Goal: Task Accomplishment & Management: Manage account settings

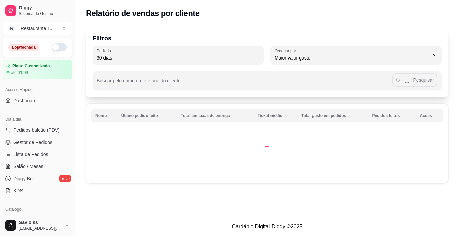
select select "30"
select select "HIGHEST_TOTAL_SPENT_WITH_ORDERS"
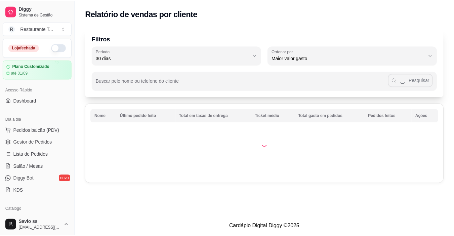
scroll to position [119, 0]
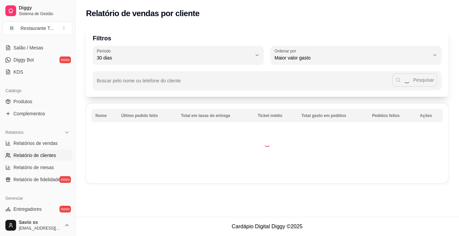
drag, startPoint x: 459, startPoint y: 30, endPoint x: 459, endPoint y: 35, distance: 5.0
click at [459, 35] on div "Filtros 30 Período Hoje Ontem 7 dias 15 dias 30 dias 45 dias 60 dias Período 30…" at bounding box center [267, 107] width 384 height 168
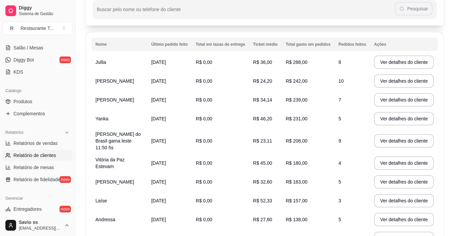
scroll to position [71, 0]
click at [45, 167] on span "Relatório de mesas" at bounding box center [33, 167] width 41 height 7
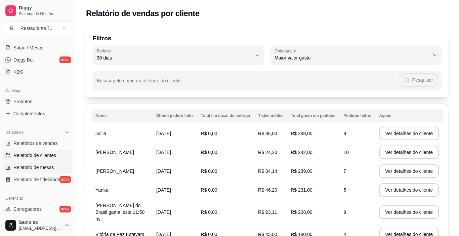
select select "TOTAL_OF_ORDERS"
select select "7"
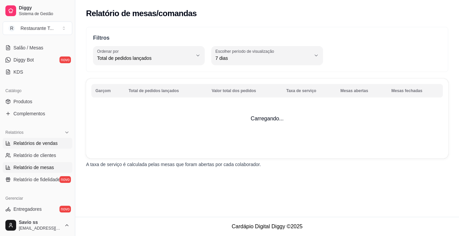
click at [45, 142] on span "Relatórios de vendas" at bounding box center [35, 143] width 44 height 7
select select "ALL"
select select "0"
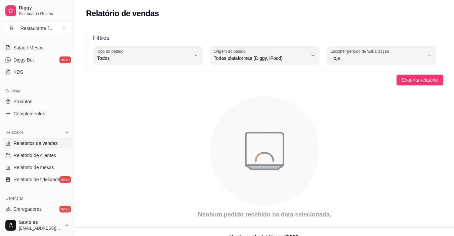
click at [45, 142] on span "Relatórios de vendas" at bounding box center [35, 143] width 44 height 7
drag, startPoint x: 73, startPoint y: 102, endPoint x: 74, endPoint y: 89, distance: 12.8
click at [74, 89] on button "Toggle Sidebar" at bounding box center [74, 118] width 5 height 236
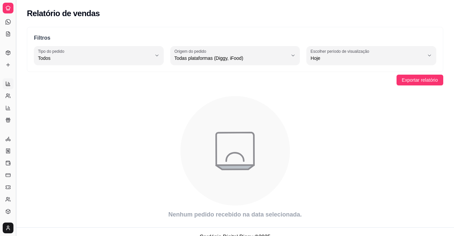
scroll to position [56, 0]
click at [16, 78] on button "Toggle Sidebar" at bounding box center [15, 118] width 5 height 236
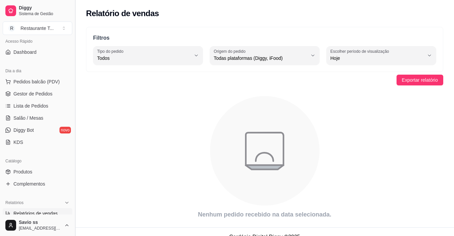
scroll to position [53, 0]
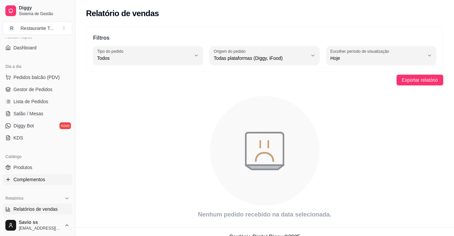
click at [33, 178] on span "Complementos" at bounding box center [29, 179] width 32 height 7
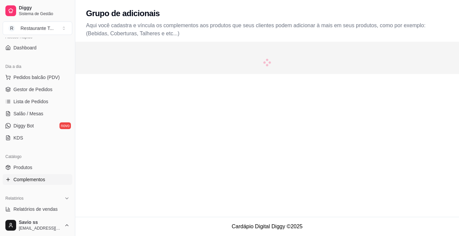
drag, startPoint x: 459, startPoint y: 39, endPoint x: 459, endPoint y: 49, distance: 9.8
click at [459, 49] on html "Diggy Sistema de Gestão R Restaurante T ... Loja fechada Plano Customizado até …" at bounding box center [229, 118] width 459 height 236
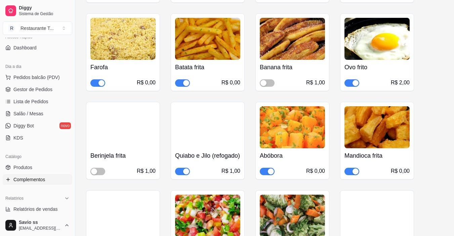
scroll to position [206, 0]
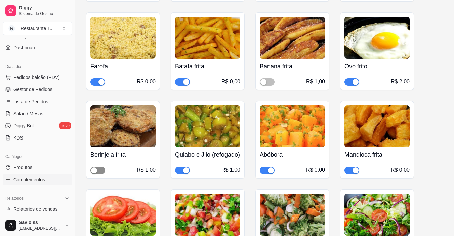
click at [101, 174] on span "button" at bounding box center [97, 170] width 15 height 7
click at [267, 81] on button "button" at bounding box center [267, 81] width 15 height 7
drag, startPoint x: 267, startPoint y: 81, endPoint x: 459, endPoint y: 85, distance: 191.7
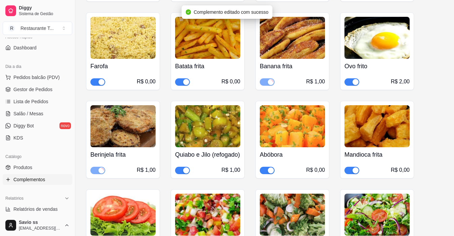
scroll to position [413, 0]
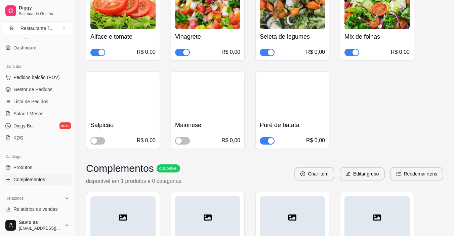
click at [96, 149] on div "Salpicão R$ 0,00" at bounding box center [123, 110] width 74 height 78
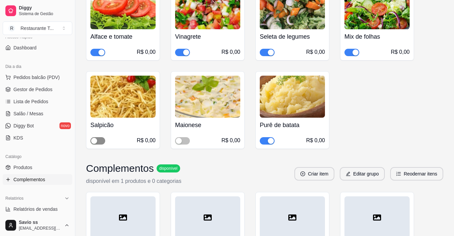
click at [100, 145] on span "button" at bounding box center [97, 140] width 15 height 7
click at [178, 144] on div "button" at bounding box center [179, 141] width 6 height 6
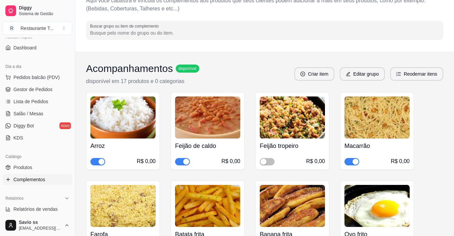
scroll to position [40, 0]
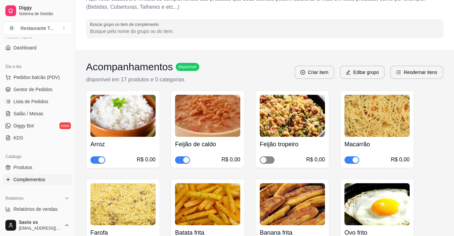
click at [267, 160] on button "button" at bounding box center [267, 159] width 15 height 7
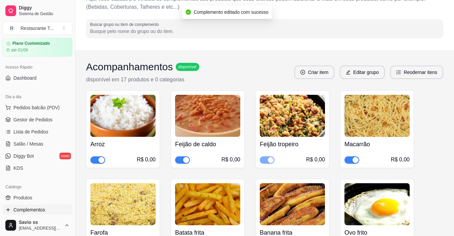
scroll to position [29, 0]
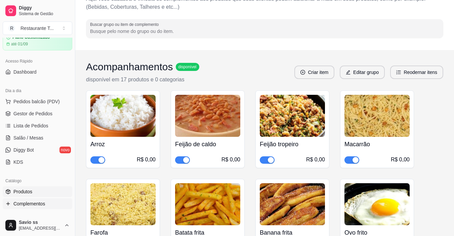
click at [25, 195] on span "Produtos" at bounding box center [22, 191] width 19 height 7
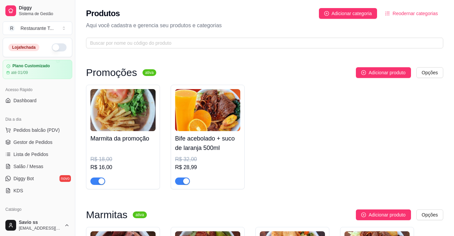
click at [56, 45] on button "button" at bounding box center [59, 47] width 15 height 8
click at [19, 148] on ul "Pedidos balcão (PDV) Gestor de Pedidos Lista de Pedidos Salão / Mesas Diggy Bot…" at bounding box center [38, 160] width 70 height 71
click at [22, 145] on span "Gestor de Pedidos" at bounding box center [32, 142] width 39 height 7
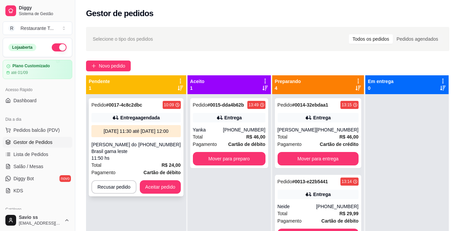
click at [123, 142] on div "[PERSON_NAME] do Brasil gama leste 11:50 hs" at bounding box center [114, 151] width 47 height 20
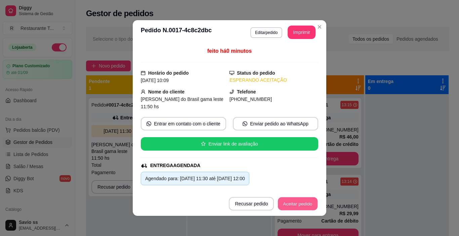
click at [282, 204] on button "Aceitar pedido" at bounding box center [298, 203] width 40 height 13
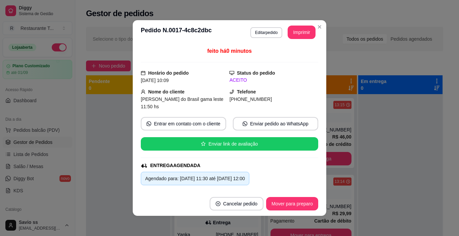
click at [303, 39] on header "**********" at bounding box center [230, 32] width 194 height 24
click at [300, 36] on button "Imprimir" at bounding box center [301, 32] width 27 height 13
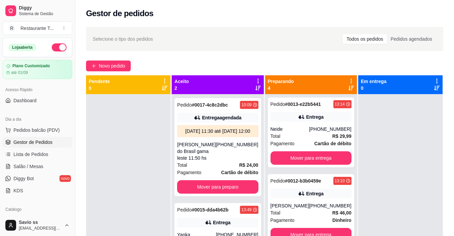
scroll to position [90, 0]
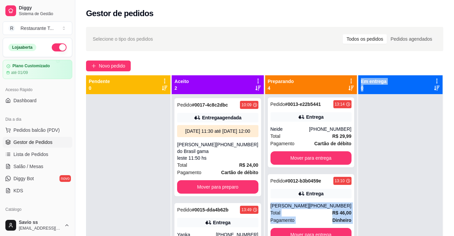
drag, startPoint x: 353, startPoint y: 187, endPoint x: 349, endPoint y: 188, distance: 4.7
click at [349, 188] on div "Pendente 0 Aceito 2 Pedido # 0017-4c8c2dbc 10:09 Entrega agendada [DATE] 11:30 …" at bounding box center [264, 193] width 357 height 236
click at [360, 199] on div at bounding box center [400, 212] width 84 height 236
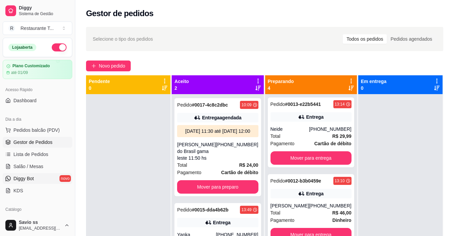
click at [23, 177] on span "Diggy Bot" at bounding box center [23, 178] width 21 height 7
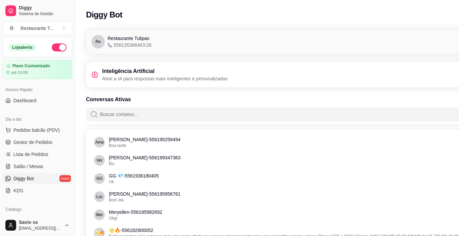
click at [411, 17] on div "Diggy Bot Configurações" at bounding box center [305, 14] width 438 height 13
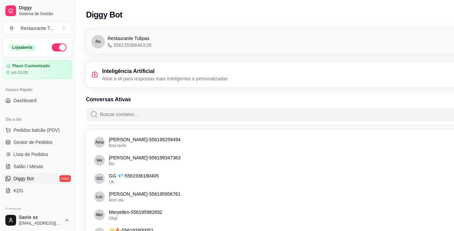
drag, startPoint x: 113, startPoint y: 63, endPoint x: 121, endPoint y: 79, distance: 17.6
click at [121, 79] on div "Inteligência Artificial Ative a IA para respostas mais inteligentes e personali…" at bounding box center [302, 75] width 433 height 26
click at [121, 79] on p "Ative a IA para respostas mais inteligentes e personalizadas" at bounding box center [165, 78] width 126 height 7
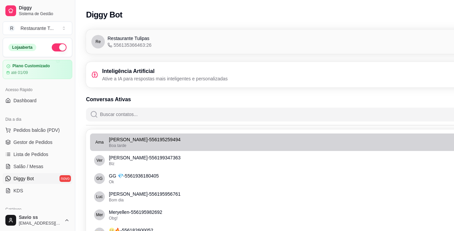
click at [117, 139] on p "[PERSON_NAME] - 556195259494" at bounding box center [303, 139] width 388 height 7
click at [158, 148] on div "Boa tarde" at bounding box center [303, 145] width 388 height 5
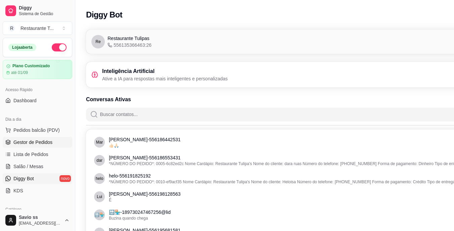
click at [48, 141] on span "Gestor de Pedidos" at bounding box center [32, 142] width 39 height 7
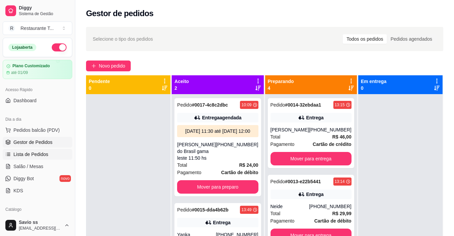
click at [34, 152] on span "Lista de Pedidos" at bounding box center [30, 154] width 35 height 7
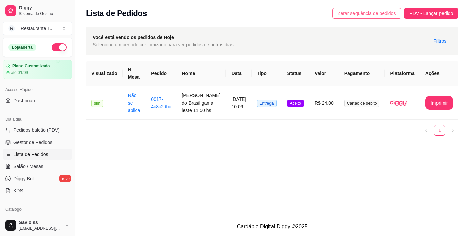
click at [347, 11] on span "Zerar sequência de pedidos" at bounding box center [367, 13] width 59 height 7
click at [46, 141] on span "Gestor de Pedidos" at bounding box center [32, 142] width 39 height 7
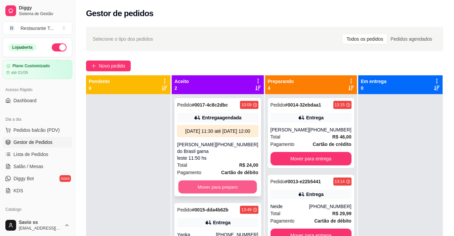
click at [227, 193] on button "Mover para preparo" at bounding box center [218, 187] width 79 height 13
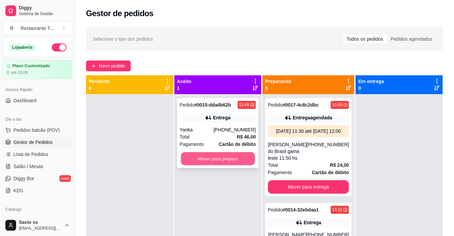
click at [243, 155] on button "Mover para preparo" at bounding box center [218, 158] width 74 height 13
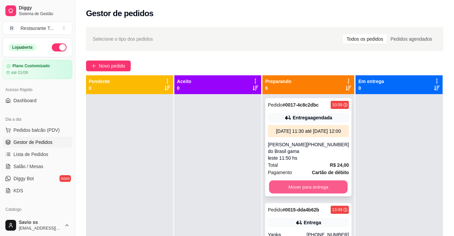
click at [309, 194] on button "Mover para entrega" at bounding box center [308, 187] width 79 height 13
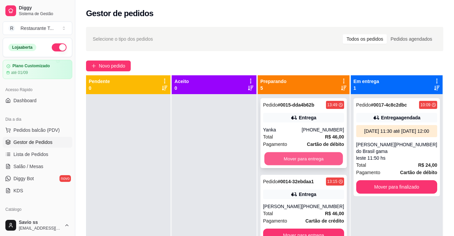
click at [325, 155] on button "Mover para entrega" at bounding box center [303, 158] width 79 height 13
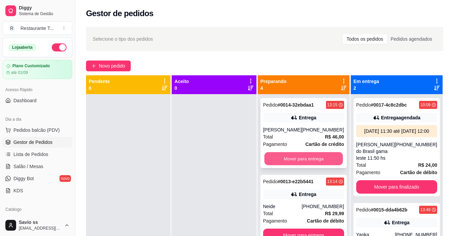
click at [326, 165] on button "Mover para entrega" at bounding box center [303, 158] width 79 height 13
click at [326, 161] on button "Mover para entrega" at bounding box center [303, 158] width 79 height 13
click at [326, 156] on button "Mover para entrega" at bounding box center [303, 158] width 79 height 13
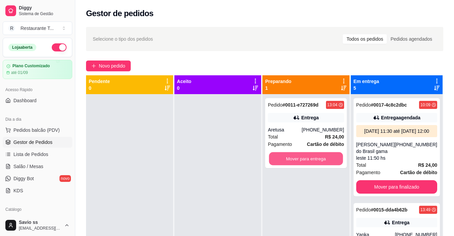
click at [326, 156] on button "Mover para entrega" at bounding box center [306, 158] width 74 height 13
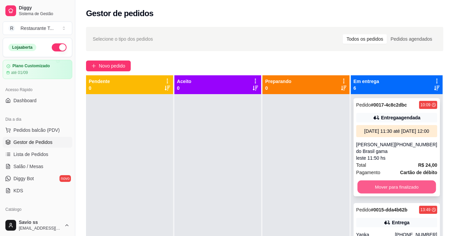
click at [380, 194] on button "Mover para finalizado" at bounding box center [396, 187] width 79 height 13
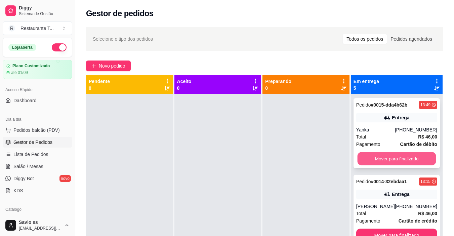
click at [384, 159] on button "Mover para finalizado" at bounding box center [396, 158] width 79 height 13
click at [387, 165] on button "Mover para finalizado" at bounding box center [396, 158] width 79 height 13
click at [388, 160] on button "Mover para finalizado" at bounding box center [396, 158] width 79 height 13
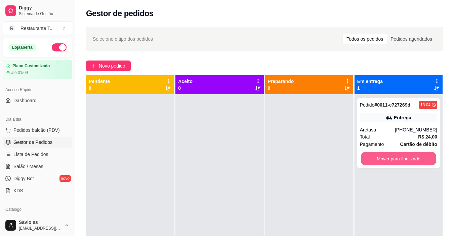
click at [388, 160] on button "Mover para finalizado" at bounding box center [398, 158] width 75 height 13
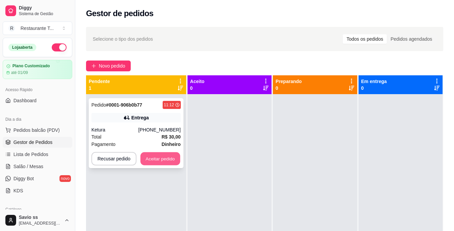
click at [161, 160] on button "Aceitar pedido" at bounding box center [161, 158] width 40 height 13
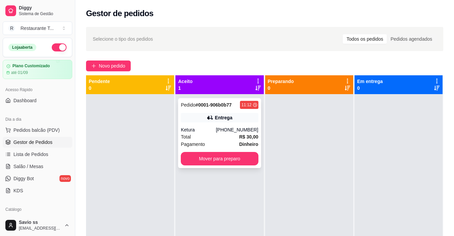
click at [225, 116] on div "Entrega" at bounding box center [223, 117] width 17 height 7
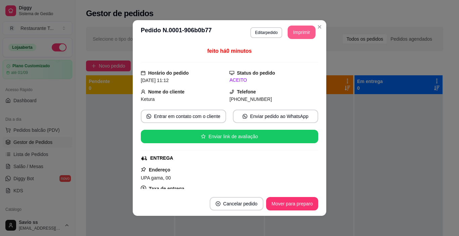
click at [302, 31] on button "Imprimir" at bounding box center [302, 32] width 28 height 13
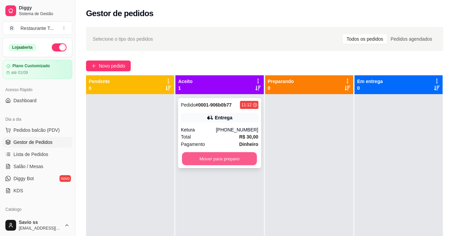
click at [233, 155] on button "Mover para preparo" at bounding box center [219, 158] width 75 height 13
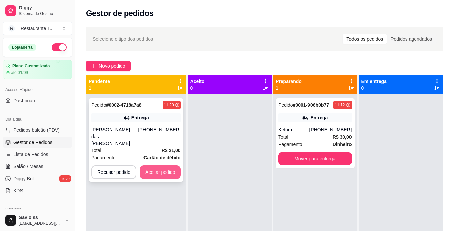
click at [170, 165] on button "Aceitar pedido" at bounding box center [160, 171] width 41 height 13
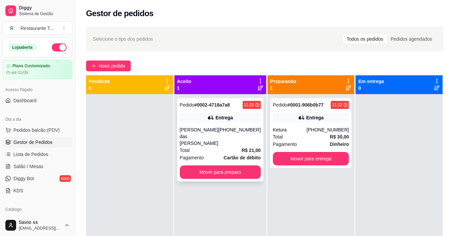
click at [233, 118] on div "Entrega" at bounding box center [220, 117] width 81 height 9
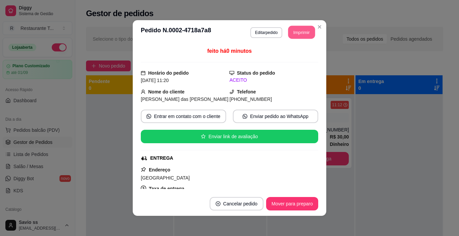
click at [294, 34] on button "Imprimir" at bounding box center [301, 32] width 27 height 13
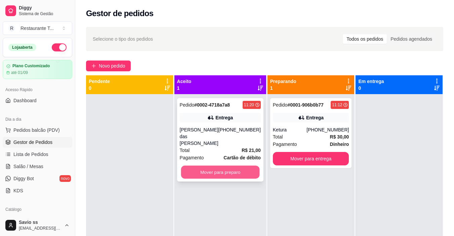
click at [221, 168] on button "Mover para preparo" at bounding box center [220, 172] width 79 height 13
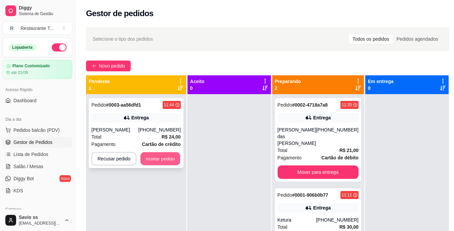
click at [164, 159] on button "Aceitar pedido" at bounding box center [161, 158] width 40 height 13
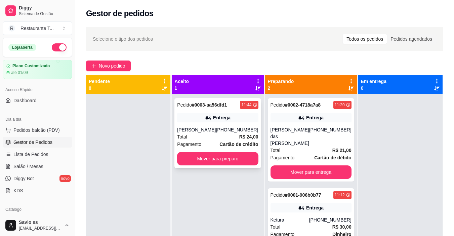
click at [229, 120] on div "Entrega" at bounding box center [221, 117] width 17 height 7
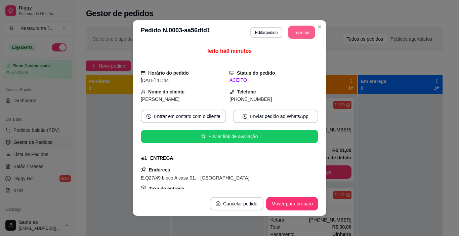
click at [300, 33] on button "Imprimir" at bounding box center [301, 32] width 27 height 13
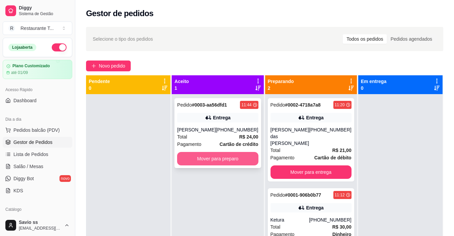
click at [229, 158] on button "Mover para preparo" at bounding box center [217, 158] width 81 height 13
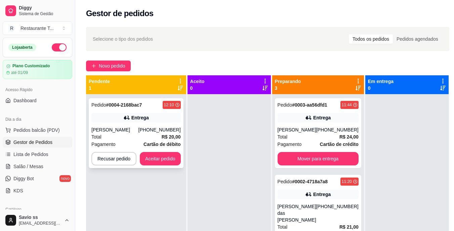
click at [140, 133] on div "Total R$ 20,00" at bounding box center [135, 136] width 89 height 7
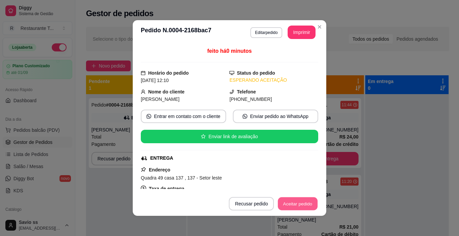
click at [289, 204] on button "Aceitar pedido" at bounding box center [298, 203] width 40 height 13
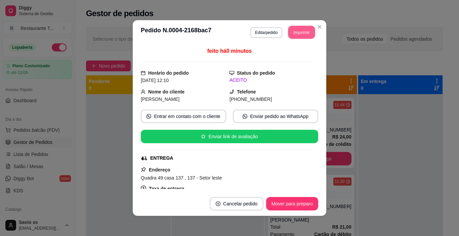
click at [290, 31] on button "Imprimir" at bounding box center [301, 32] width 27 height 13
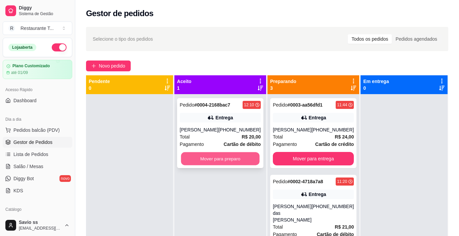
click at [232, 160] on button "Mover para preparo" at bounding box center [220, 158] width 79 height 13
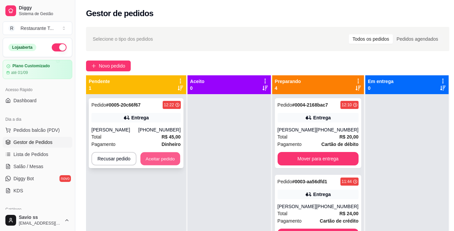
click at [165, 157] on button "Aceitar pedido" at bounding box center [161, 158] width 40 height 13
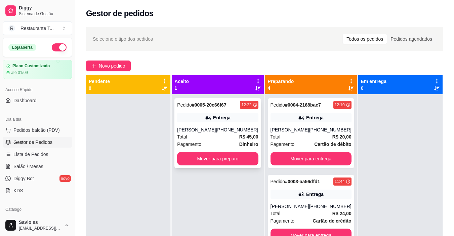
click at [214, 141] on div "Pagamento Dinheiro" at bounding box center [217, 144] width 81 height 7
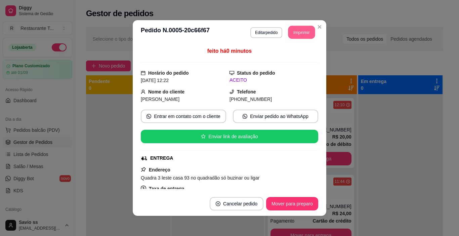
click at [298, 32] on button "Imprimir" at bounding box center [301, 32] width 27 height 13
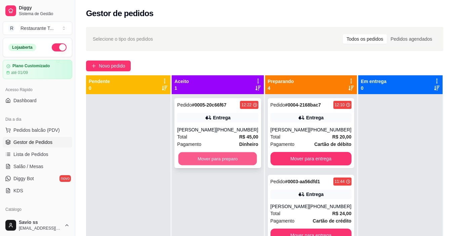
click at [227, 160] on button "Mover para preparo" at bounding box center [218, 158] width 79 height 13
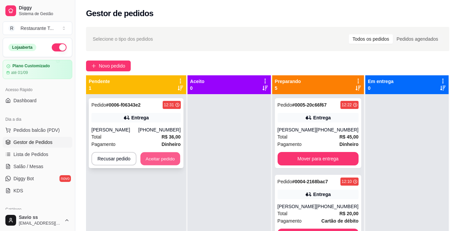
click at [163, 156] on button "Aceitar pedido" at bounding box center [161, 158] width 40 height 13
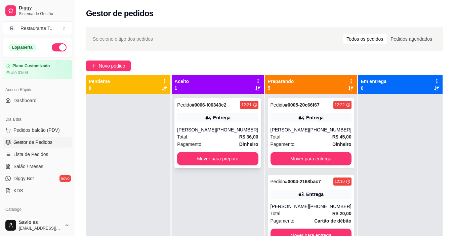
click at [240, 129] on div "[PHONE_NUMBER]" at bounding box center [237, 129] width 42 height 7
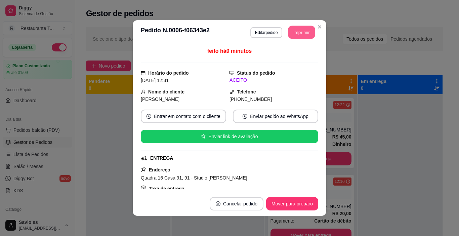
click at [296, 33] on button "Imprimir" at bounding box center [301, 32] width 27 height 13
click at [291, 208] on button "Mover para preparo" at bounding box center [292, 203] width 50 height 13
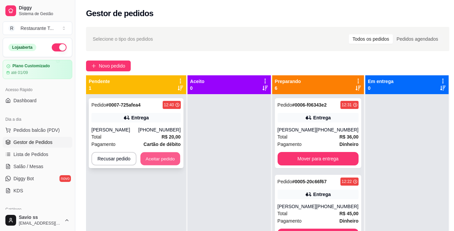
click at [156, 156] on button "Aceitar pedido" at bounding box center [161, 158] width 40 height 13
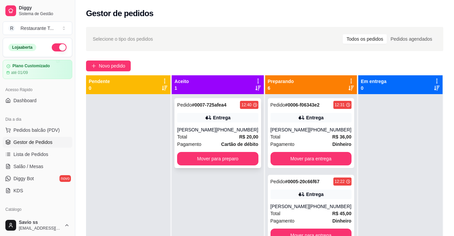
click at [215, 135] on div "Total R$ 20,00" at bounding box center [217, 136] width 81 height 7
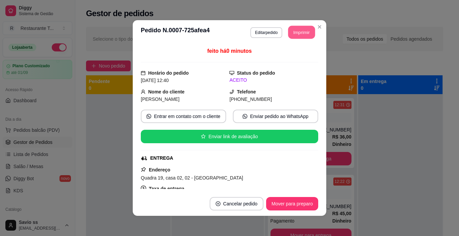
click at [301, 32] on button "Imprimir" at bounding box center [301, 32] width 27 height 13
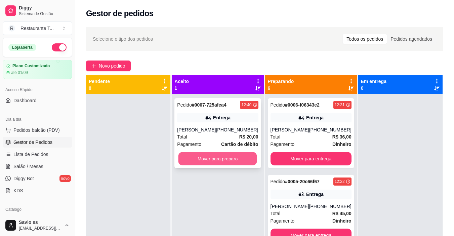
click at [213, 157] on button "Mover para preparo" at bounding box center [218, 158] width 79 height 13
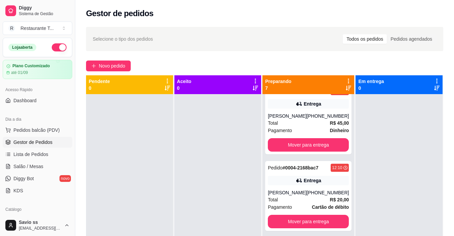
scroll to position [321, 0]
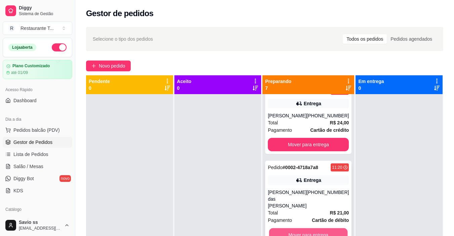
click at [324, 233] on button "Mover para entrega" at bounding box center [308, 234] width 79 height 13
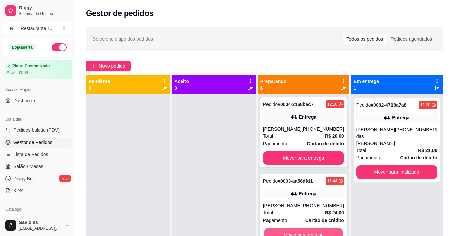
click at [316, 232] on button "Mover para entrega" at bounding box center [303, 234] width 79 height 13
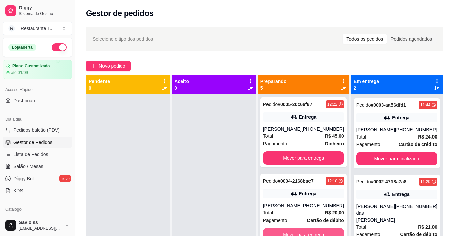
scroll to position [154, 0]
click at [316, 232] on button "Mover para entrega" at bounding box center [303, 234] width 79 height 13
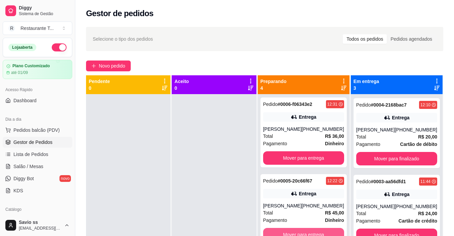
scroll to position [77, 0]
click at [316, 232] on button "Mover para entrega" at bounding box center [303, 234] width 79 height 13
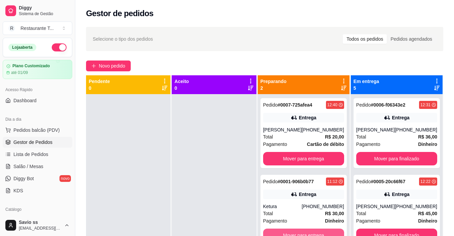
scroll to position [0, 0]
click at [316, 232] on button "Mover para entrega" at bounding box center [303, 235] width 79 height 13
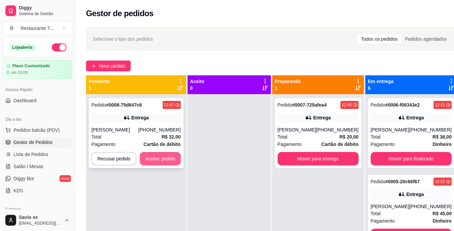
click at [168, 158] on button "Aceitar pedido" at bounding box center [160, 158] width 41 height 13
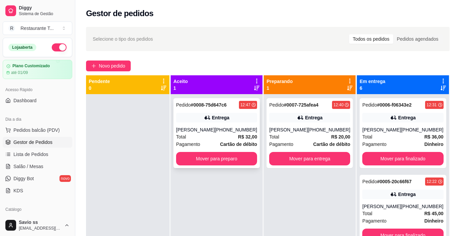
click at [236, 114] on div "Entrega" at bounding box center [216, 117] width 81 height 9
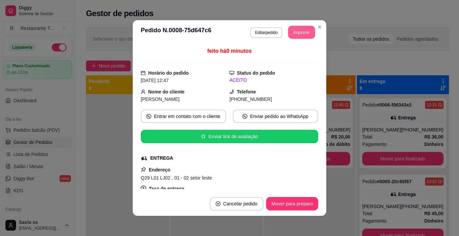
click at [295, 30] on button "Imprimir" at bounding box center [301, 32] width 27 height 13
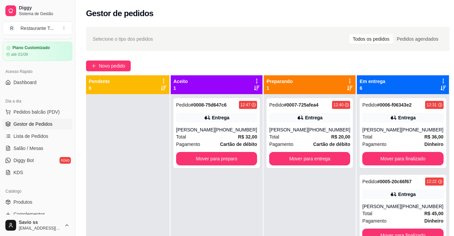
scroll to position [19, 0]
click at [29, 201] on span "Produtos" at bounding box center [22, 201] width 19 height 7
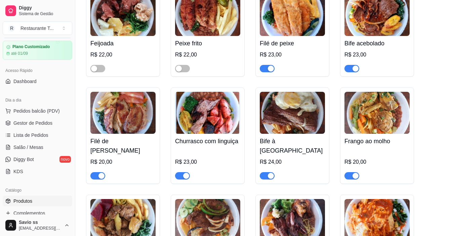
scroll to position [242, 0]
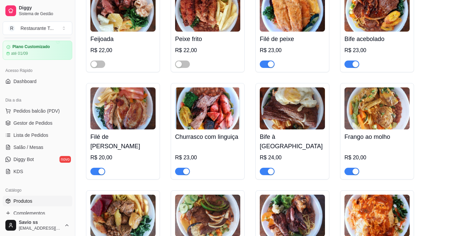
click at [356, 168] on div "button" at bounding box center [356, 171] width 6 height 6
click at [34, 112] on span "Pedidos balcão (PDV)" at bounding box center [36, 111] width 46 height 7
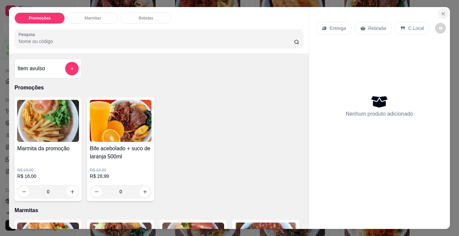
click at [441, 11] on icon "Close" at bounding box center [443, 13] width 5 height 5
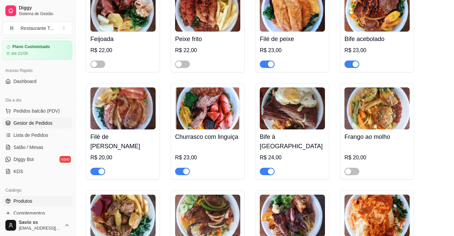
click at [25, 122] on span "Gestor de Pedidos" at bounding box center [32, 123] width 39 height 7
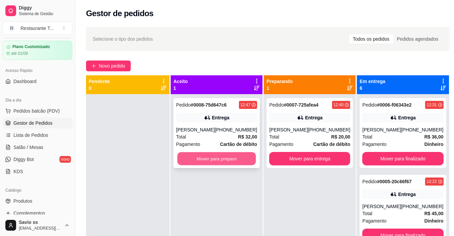
click at [208, 160] on button "Mover para preparo" at bounding box center [217, 158] width 79 height 13
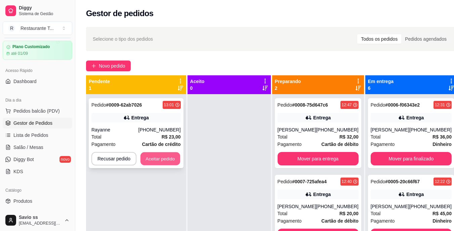
click at [153, 158] on button "Aceitar pedido" at bounding box center [161, 158] width 40 height 13
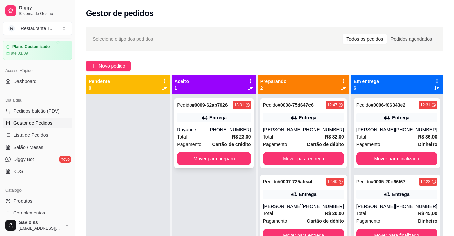
click at [231, 130] on div "[PHONE_NUMBER]" at bounding box center [230, 129] width 42 height 7
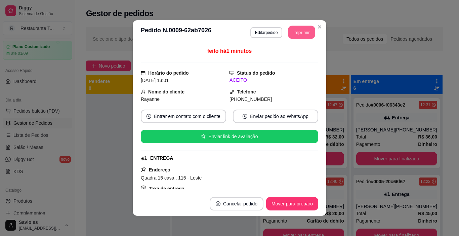
click at [289, 33] on button "Imprimir" at bounding box center [301, 32] width 27 height 13
click at [301, 202] on button "Mover para preparo" at bounding box center [292, 203] width 50 height 13
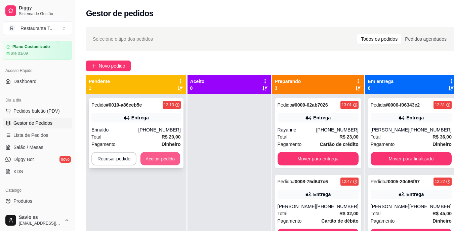
click at [156, 161] on button "Aceitar pedido" at bounding box center [161, 158] width 40 height 13
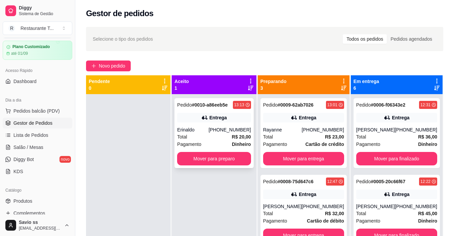
click at [207, 139] on div "Total R$ 20,00" at bounding box center [214, 136] width 74 height 7
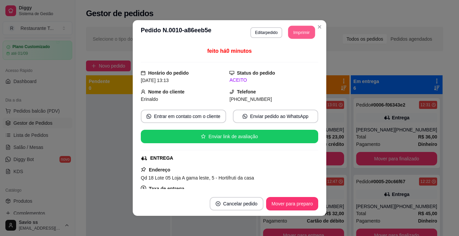
click at [301, 31] on button "Imprimir" at bounding box center [301, 32] width 27 height 13
click at [298, 30] on button "Imprimir" at bounding box center [301, 32] width 27 height 13
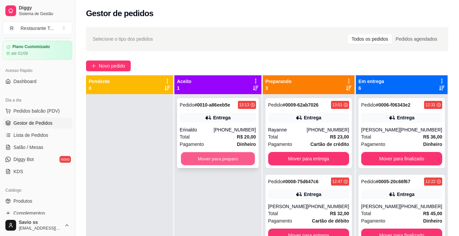
click at [231, 159] on button "Mover para preparo" at bounding box center [218, 158] width 74 height 13
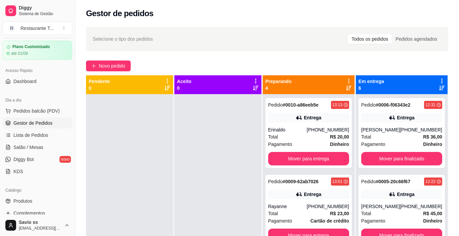
click at [322, 229] on button "Mover para entrega" at bounding box center [308, 235] width 79 height 13
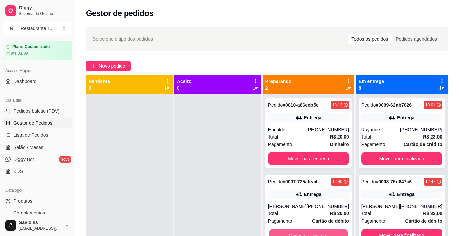
click at [322, 229] on button "Mover para entrega" at bounding box center [308, 235] width 79 height 13
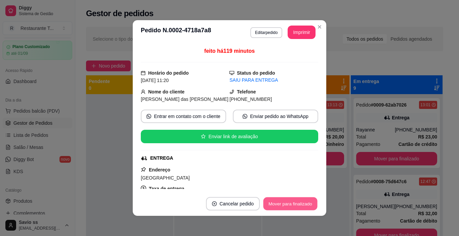
click at [295, 206] on button "Mover para finalizado" at bounding box center [291, 203] width 54 height 13
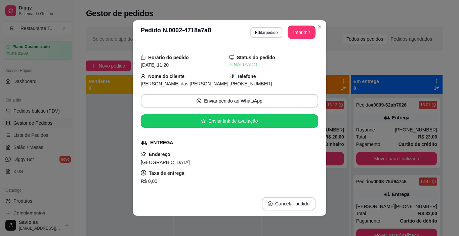
click at [322, 87] on div "**********" at bounding box center [229, 118] width 459 height 236
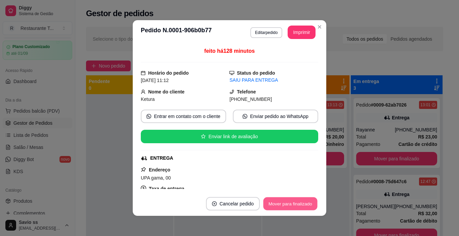
click at [281, 205] on button "Mover para finalizado" at bounding box center [291, 203] width 54 height 13
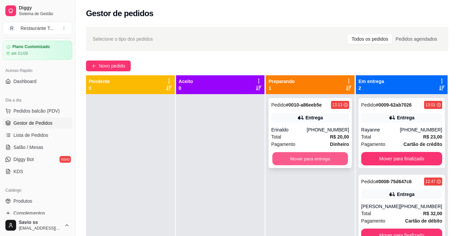
click at [324, 152] on button "Mover para entrega" at bounding box center [311, 158] width 76 height 13
